Goal: Information Seeking & Learning: Learn about a topic

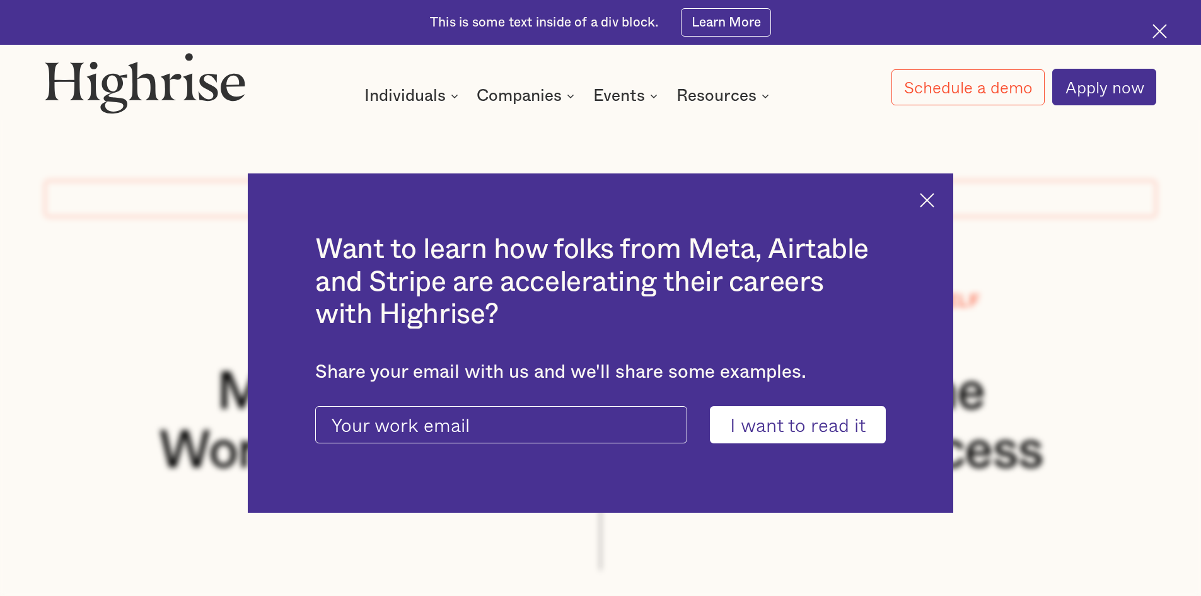
click at [934, 197] on img at bounding box center [927, 200] width 15 height 15
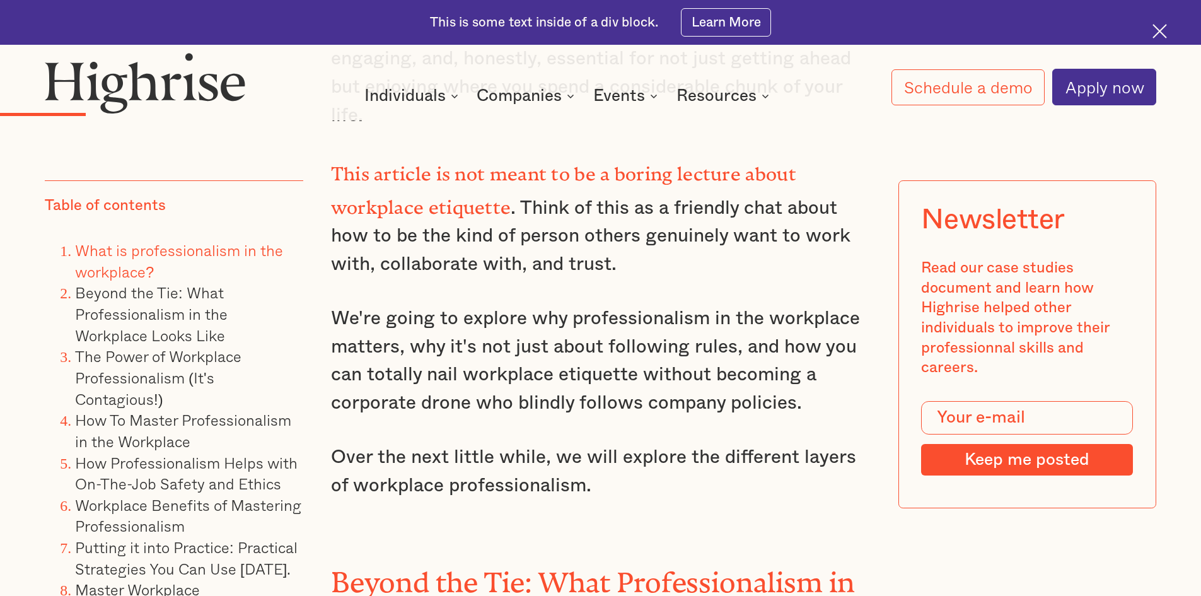
scroll to position [1955, 0]
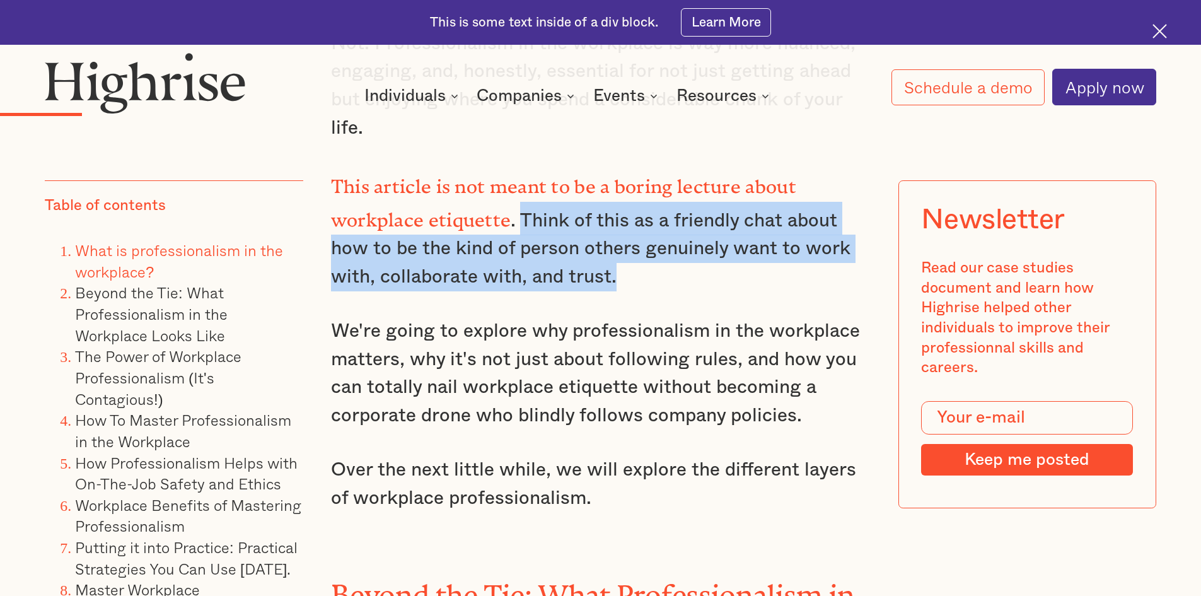
drag, startPoint x: 522, startPoint y: 216, endPoint x: 633, endPoint y: 269, distance: 123.0
click at [633, 269] on p "This article is not meant to be a boring lecture about workplace etiquette . Th…" at bounding box center [601, 229] width 540 height 123
copy p "Think of this as a friendly chat about how to be the kind of person others genu…"
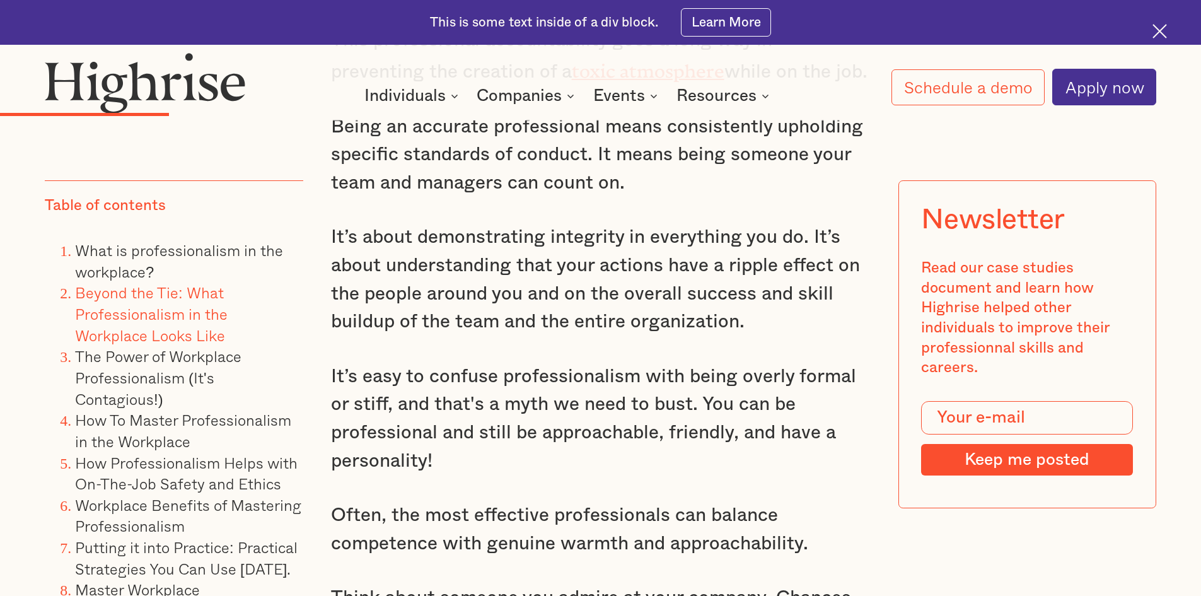
scroll to position [2964, 0]
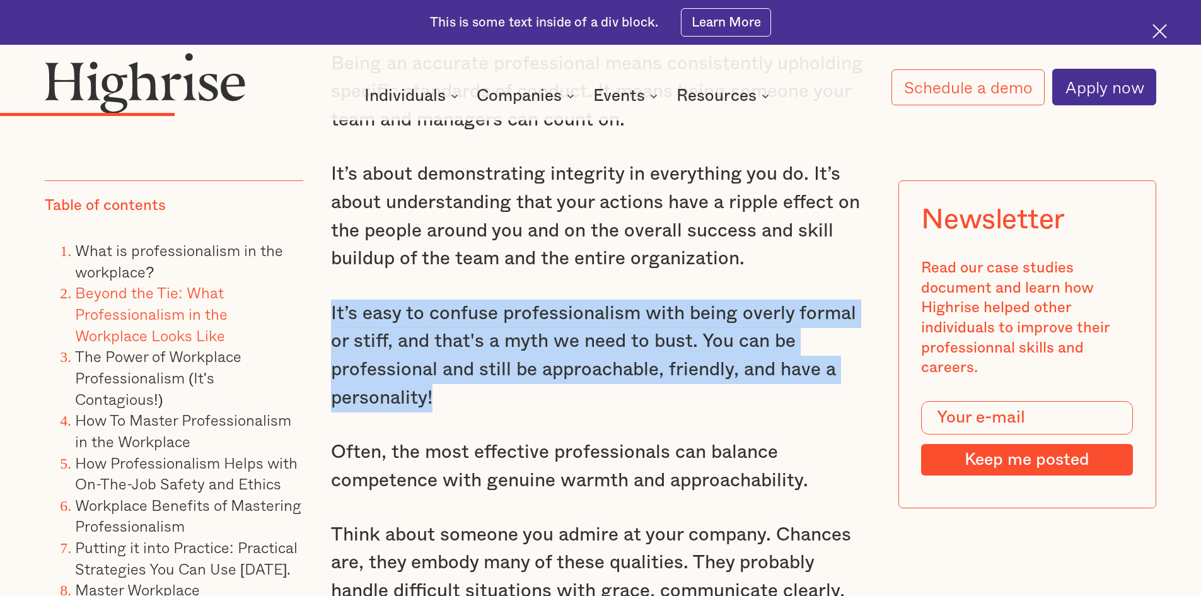
drag, startPoint x: 438, startPoint y: 397, endPoint x: 325, endPoint y: 320, distance: 136.3
copy p "It’s easy to confuse professionalism with being overly formal or stiff, and tha…"
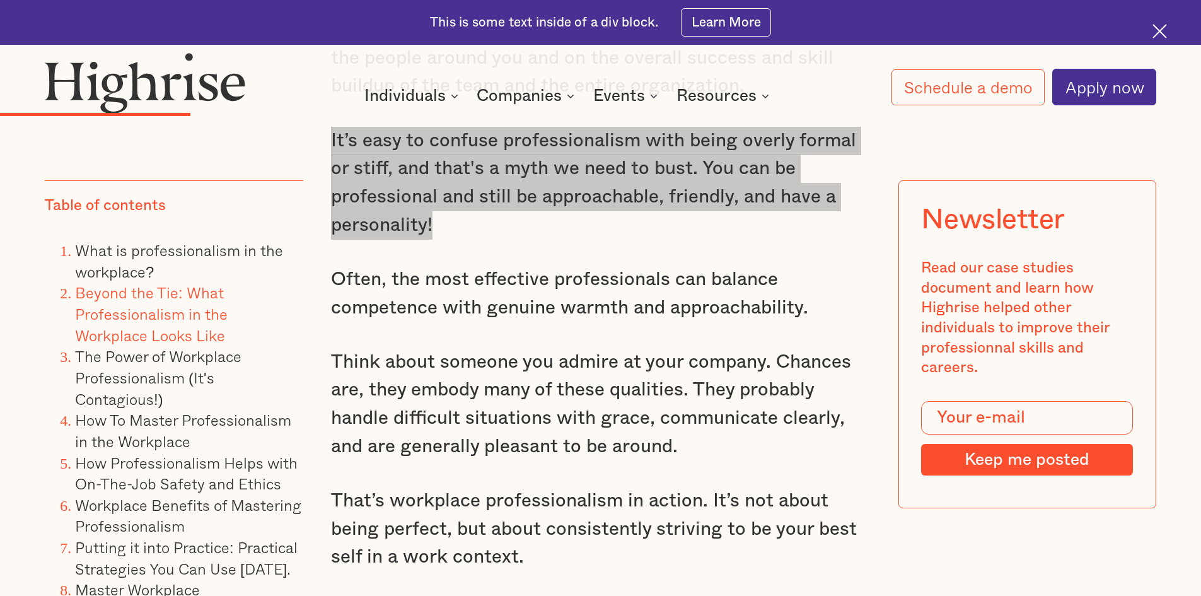
scroll to position [3153, 0]
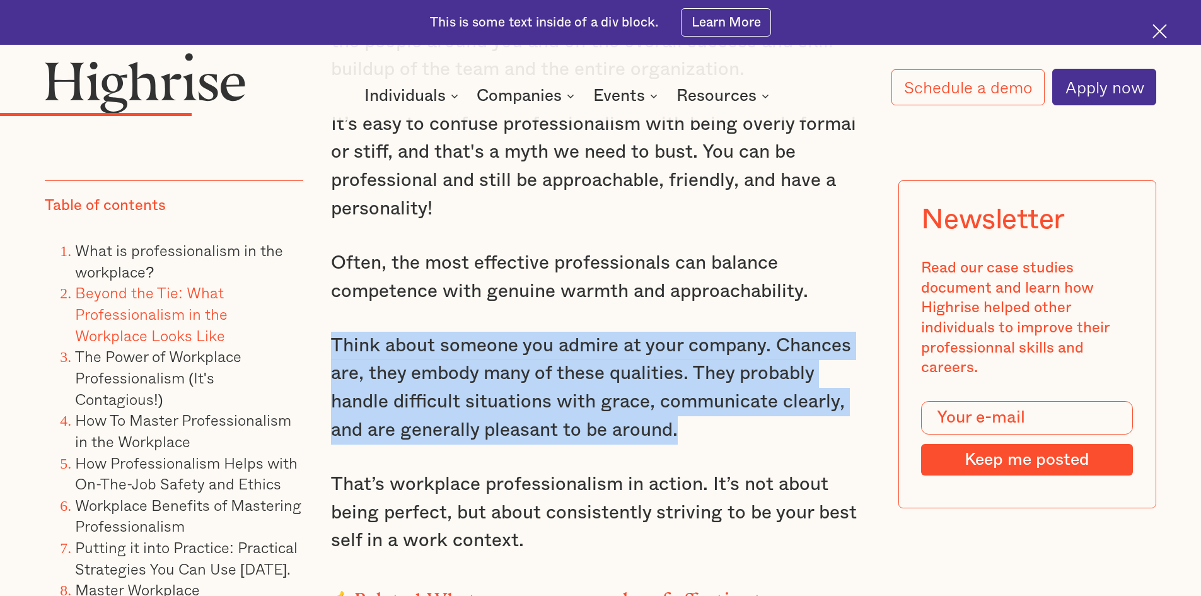
drag, startPoint x: 676, startPoint y: 443, endPoint x: 320, endPoint y: 347, distance: 369.0
copy p "Think about someone you admire at your company. Chances are, they embody many o…"
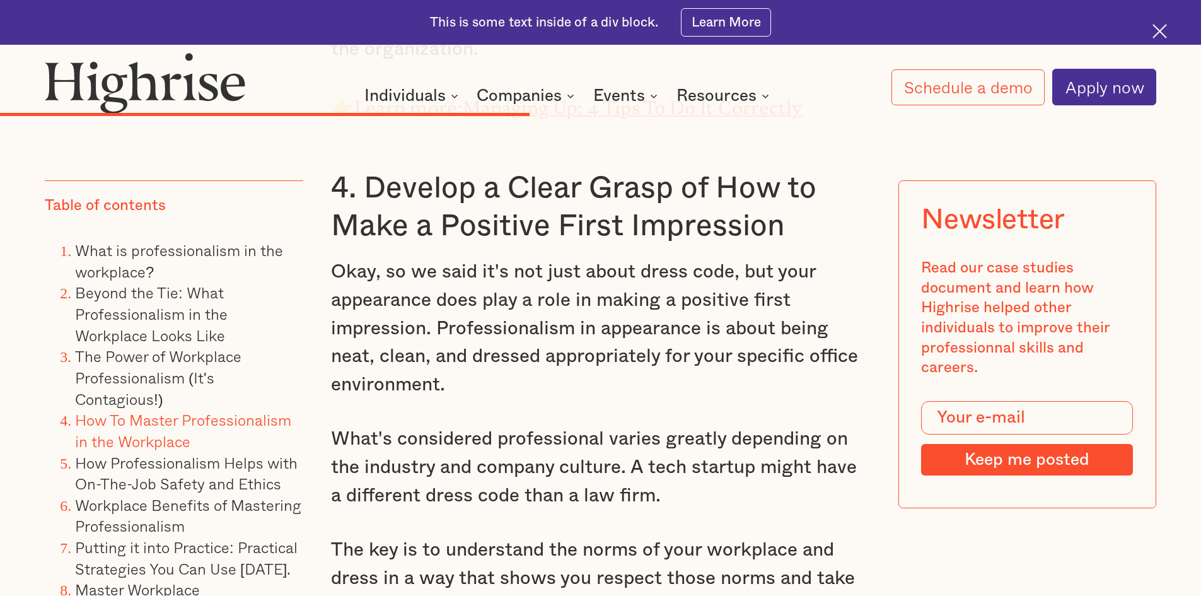
scroll to position [6811, 0]
